Goal: Task Accomplishment & Management: Manage account settings

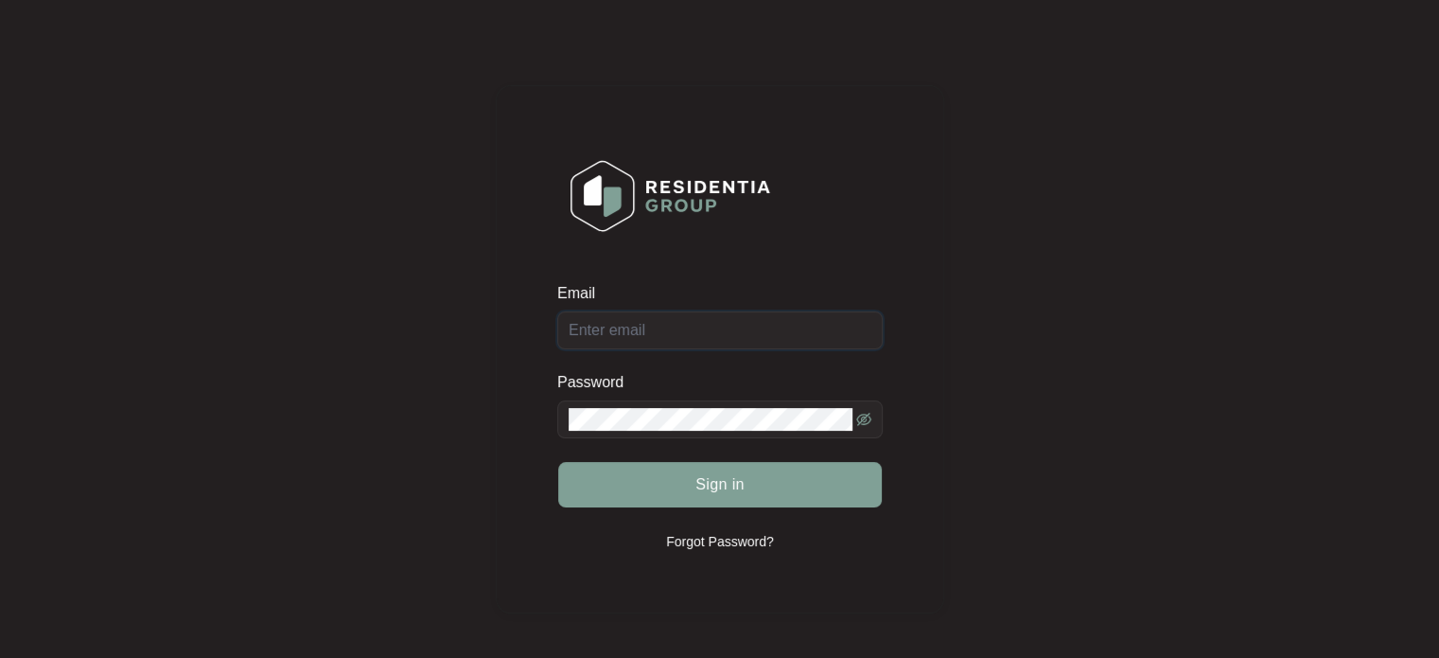
click at [681, 334] on input "Email" at bounding box center [719, 330] width 325 height 38
type input "[EMAIL_ADDRESS][DOMAIN_NAME]"
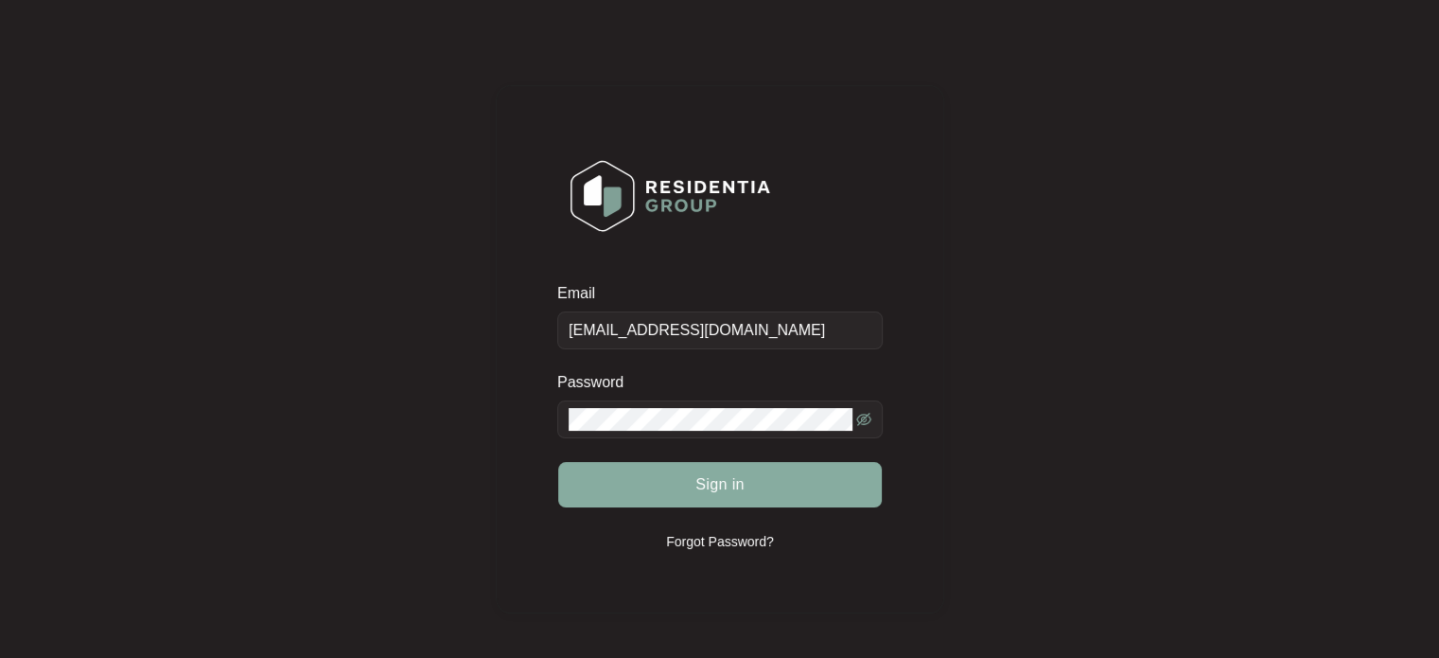
click at [725, 481] on span "Sign in" at bounding box center [719, 484] width 49 height 23
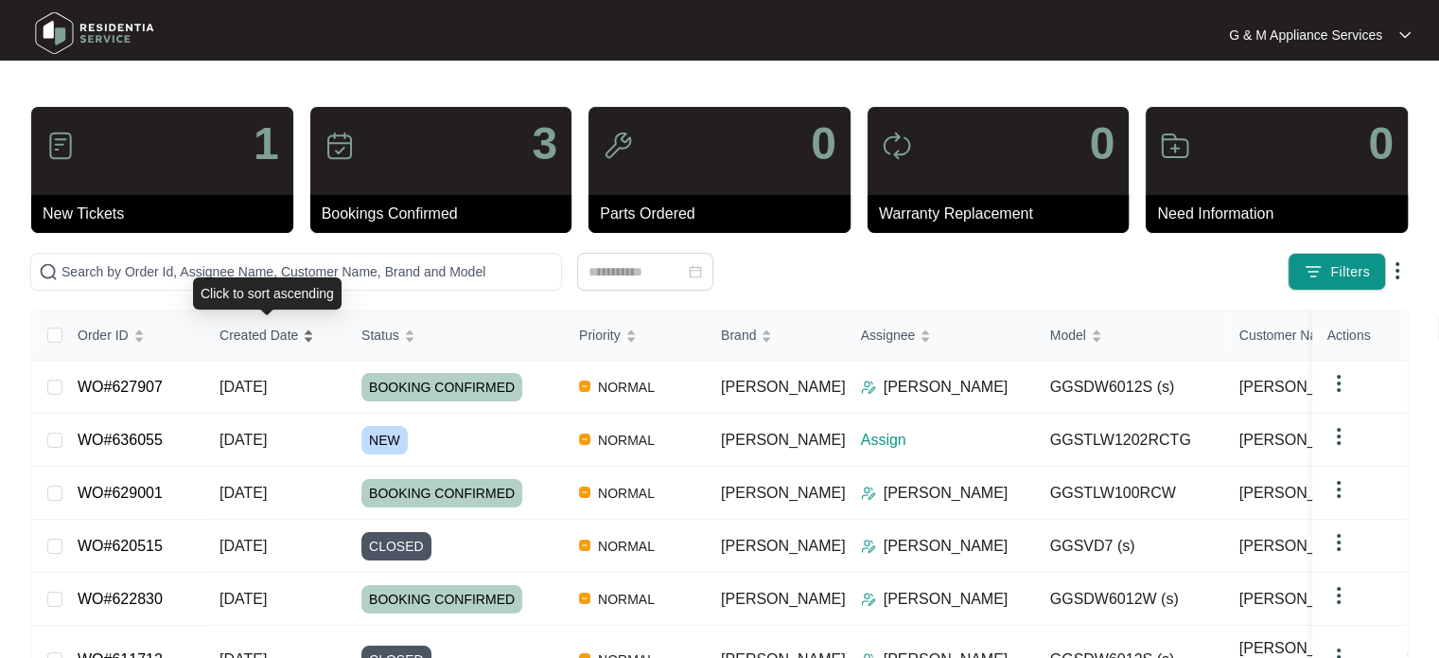
click at [242, 325] on span "Created Date" at bounding box center [259, 335] width 79 height 21
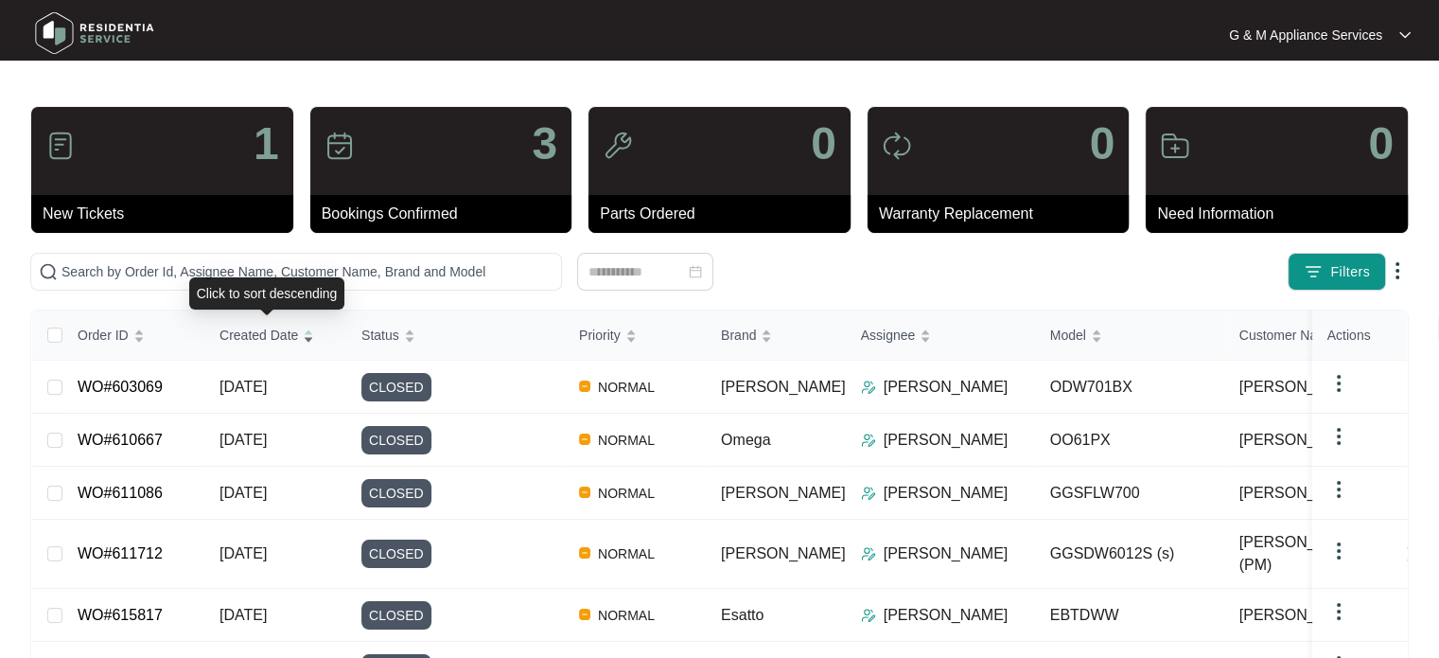
click at [247, 343] on span "Created Date" at bounding box center [259, 335] width 79 height 21
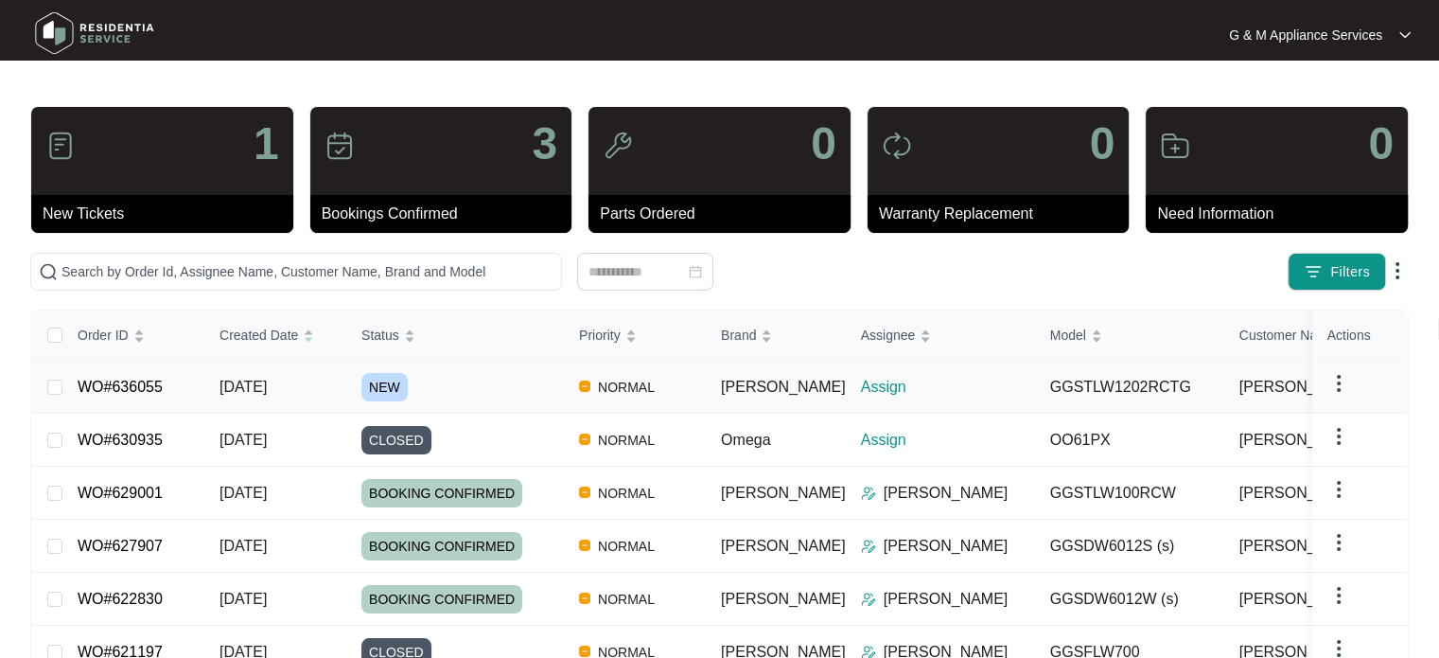
click at [257, 395] on span "[DATE]" at bounding box center [243, 386] width 47 height 16
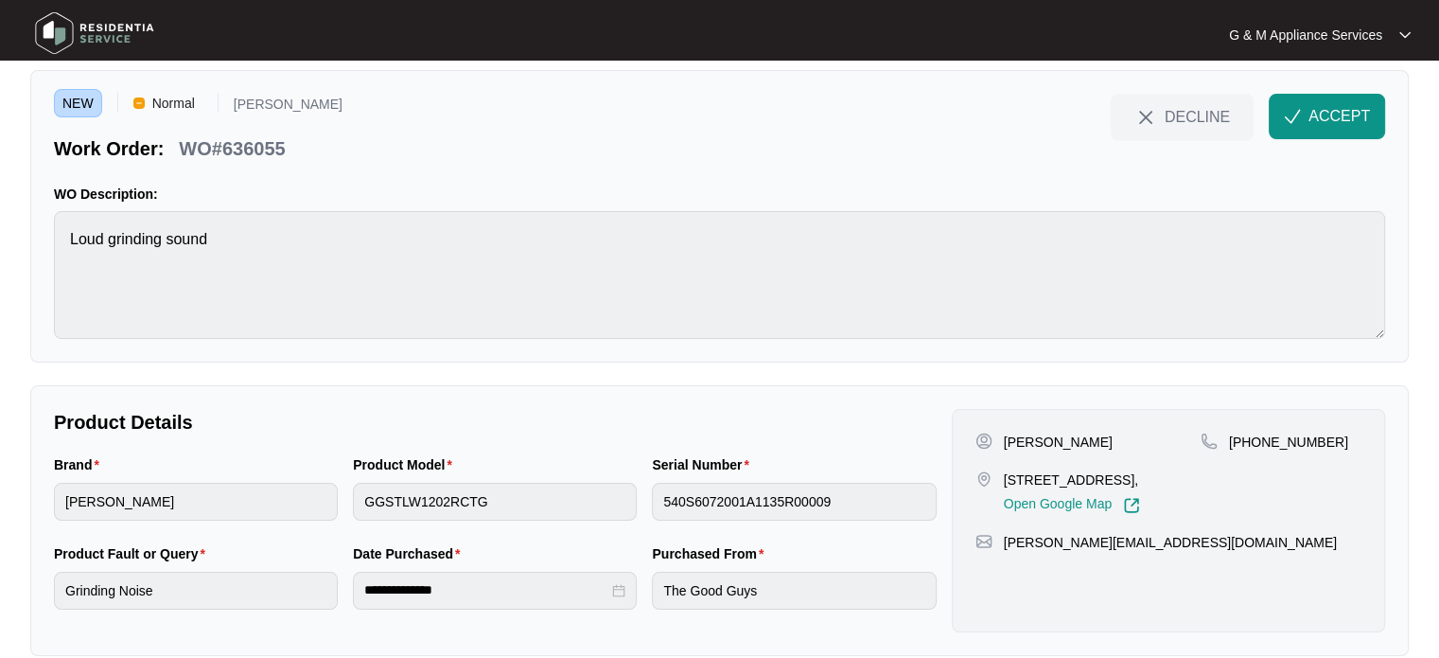
scroll to position [85, 0]
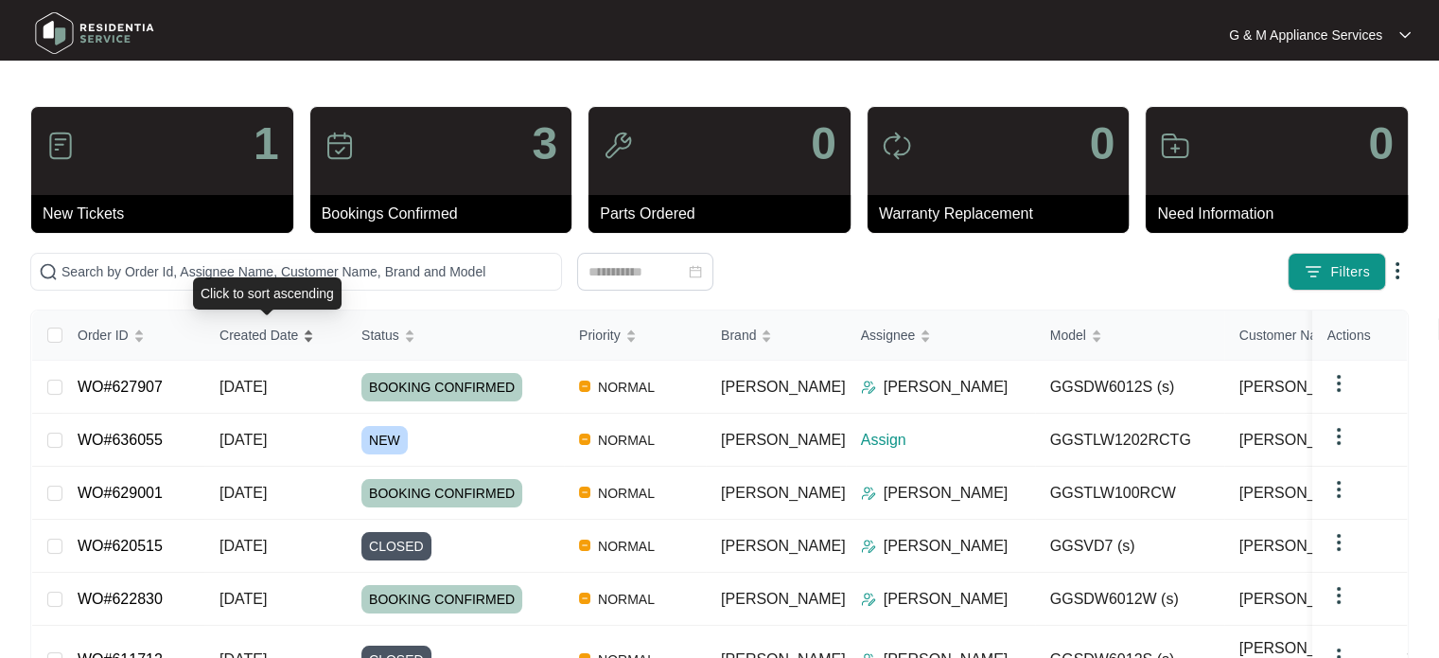
click at [265, 336] on span "Created Date" at bounding box center [259, 335] width 79 height 21
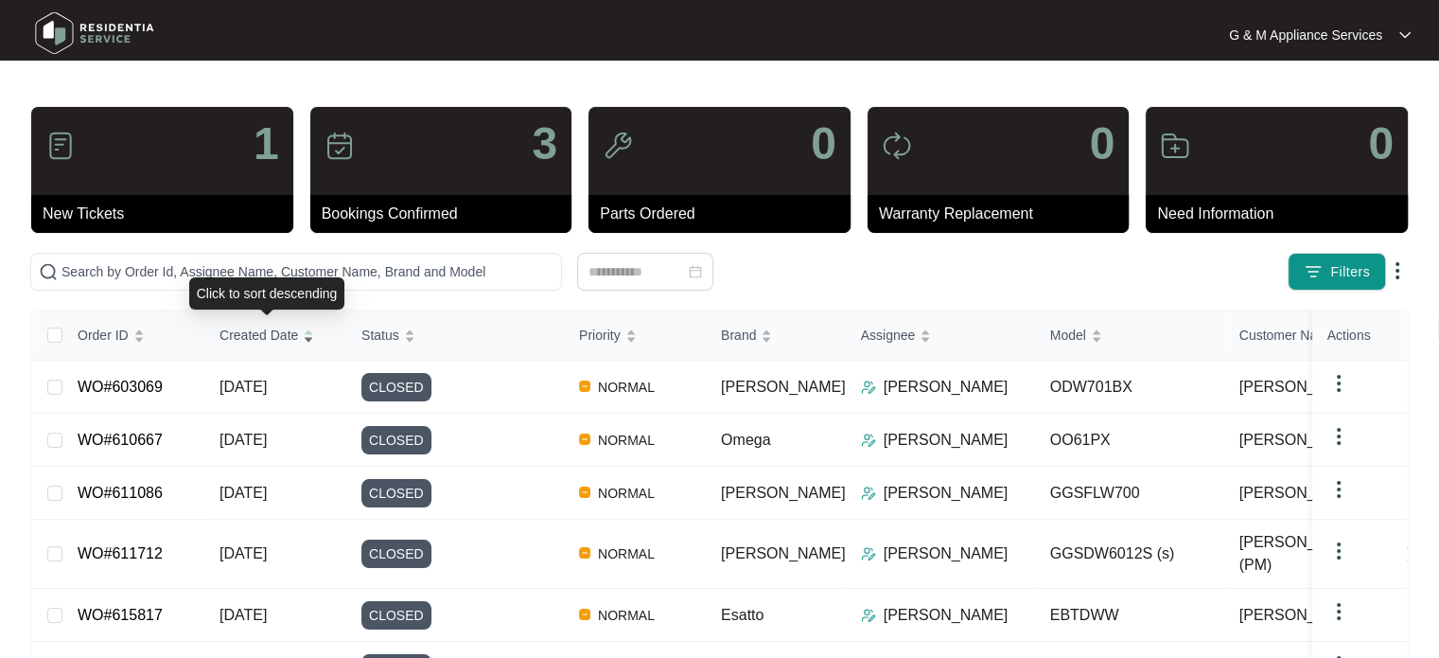
click at [259, 333] on span "Created Date" at bounding box center [259, 335] width 79 height 21
